Goal: Task Accomplishment & Management: Use online tool/utility

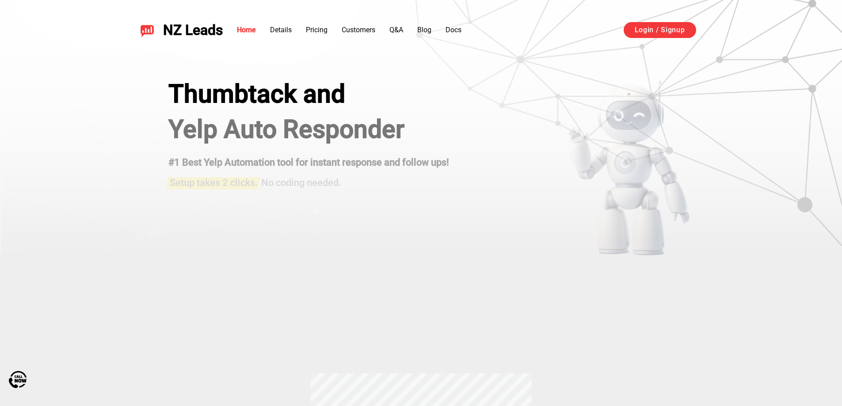
click at [480, 136] on div "Thumbtack and Yelp Auto Responder #1 Best Yelp Automation tool for instant resp…" at bounding box center [420, 168] width 549 height 177
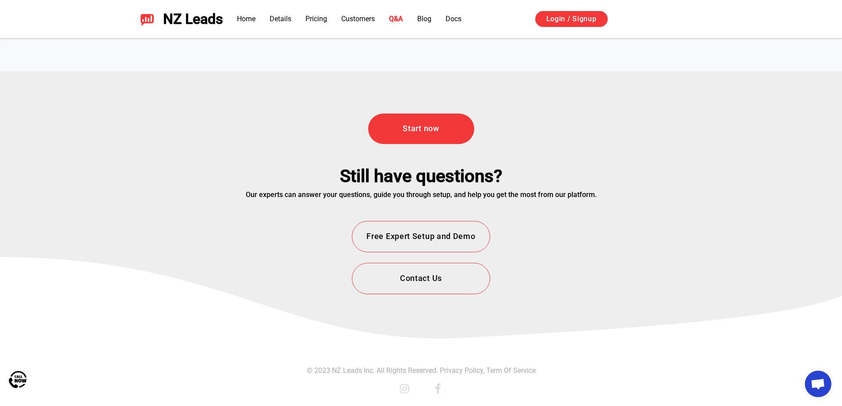
drag, startPoint x: 0, startPoint y: 0, endPoint x: 480, endPoint y: 423, distance: 639.8
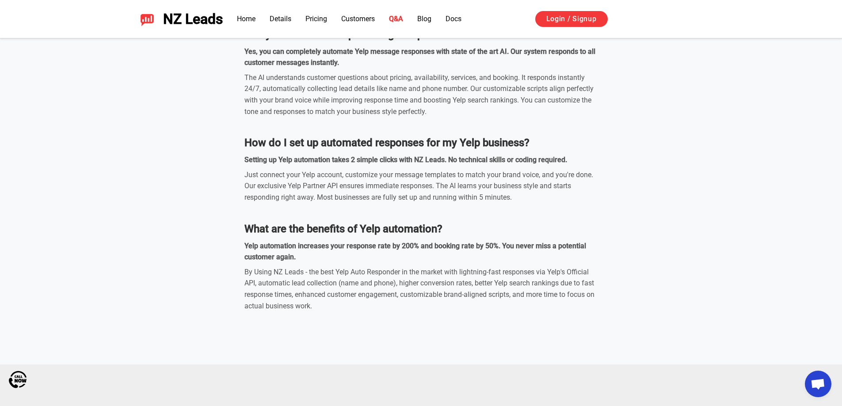
scroll to position [2844, 0]
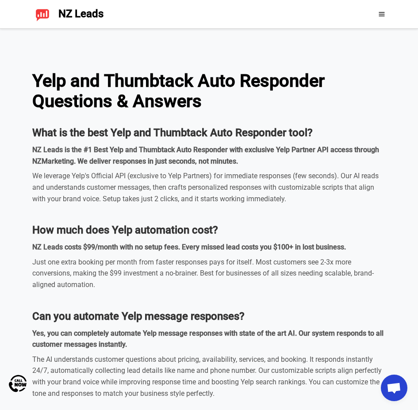
click at [377, 14] on div at bounding box center [370, 14] width 39 height 14
click at [379, 15] on icon at bounding box center [381, 14] width 7 height 7
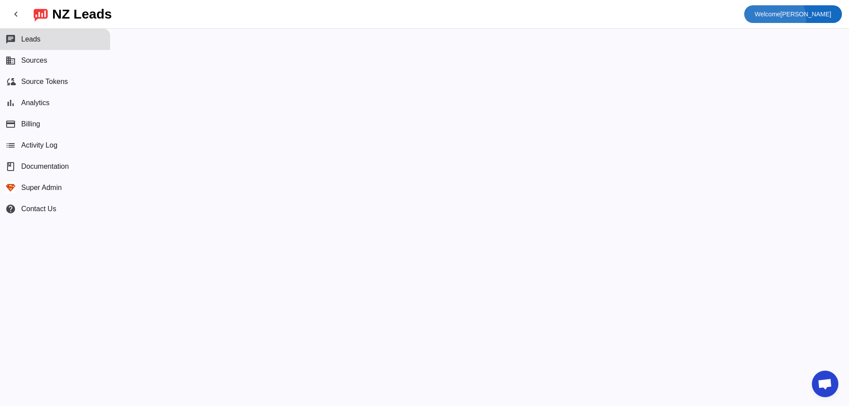
click at [805, 19] on span "Welcome [PERSON_NAME]" at bounding box center [793, 14] width 76 height 12
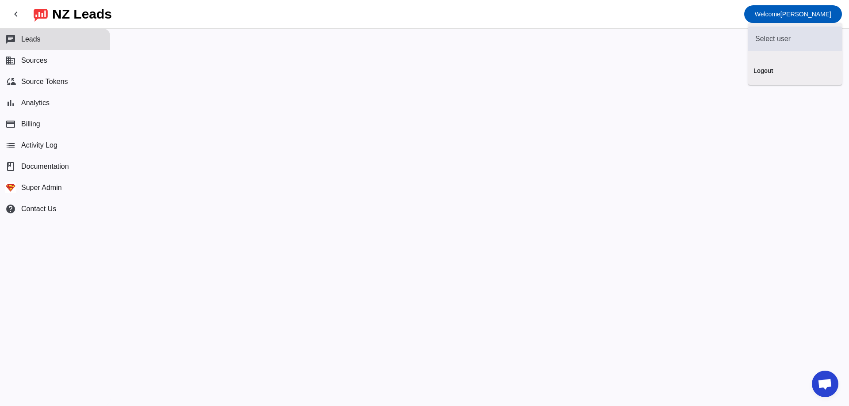
click at [82, 56] on div at bounding box center [424, 203] width 849 height 406
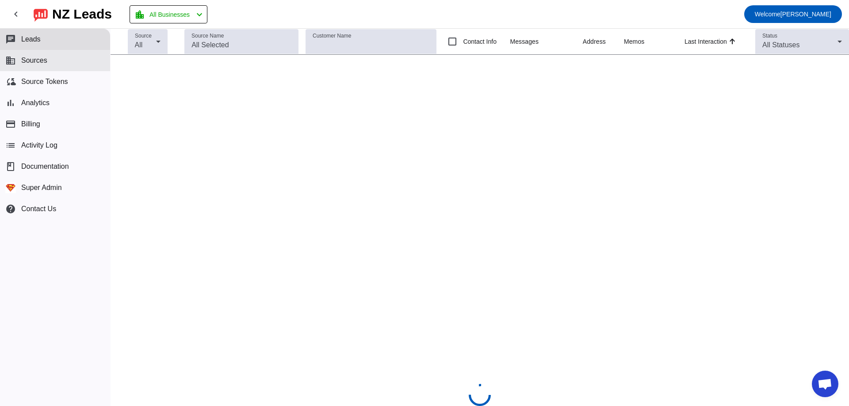
click at [40, 60] on span "Sources" at bounding box center [34, 61] width 26 height 8
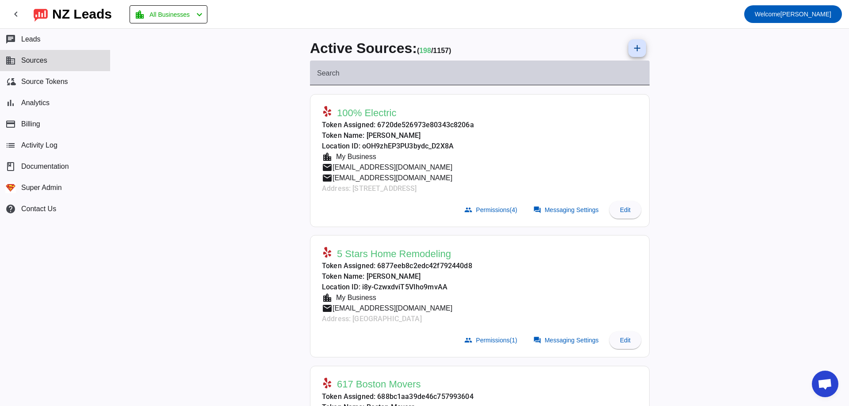
click at [457, 68] on div "Search" at bounding box center [479, 73] width 325 height 25
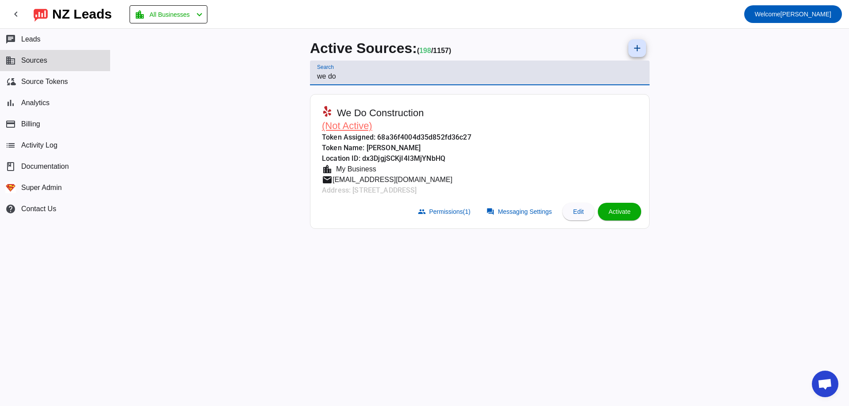
type input "we do"
click at [362, 189] on mat-card-subtitle "Address: [STREET_ADDRESS]" at bounding box center [396, 190] width 149 height 11
